Goal: Information Seeking & Learning: Learn about a topic

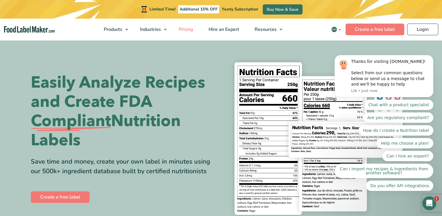
click at [192, 27] on span "Pricing" at bounding box center [185, 29] width 17 height 6
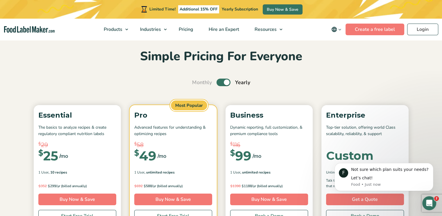
scroll to position [29, 0]
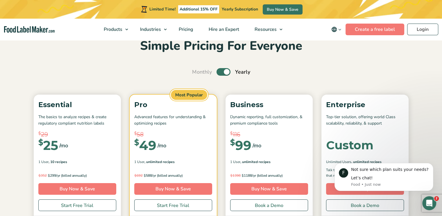
click at [219, 71] on label "Toggle" at bounding box center [224, 72] width 14 height 8
click at [197, 71] on input "Toggle" at bounding box center [195, 72] width 4 height 4
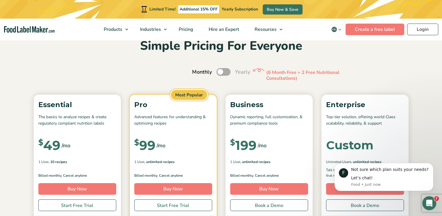
click at [227, 75] on label "Toggle" at bounding box center [224, 72] width 14 height 8
click at [197, 74] on input "Toggle" at bounding box center [195, 72] width 4 height 4
checkbox input "true"
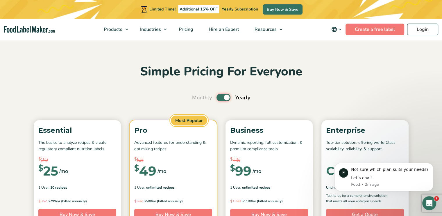
scroll to position [0, 0]
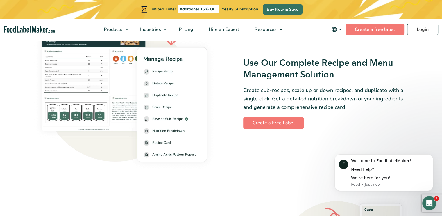
scroll to position [843, 0]
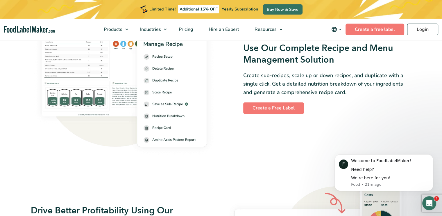
click at [233, 139] on div "Use Our Complete Recipe and Menu Management Solution Create sub-recipes, scale …" at bounding box center [221, 78] width 388 height 166
